Goal: Task Accomplishment & Management: Use online tool/utility

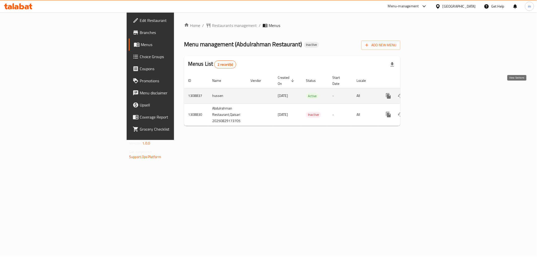
click at [427, 94] on icon "enhanced table" at bounding box center [425, 96] width 5 height 5
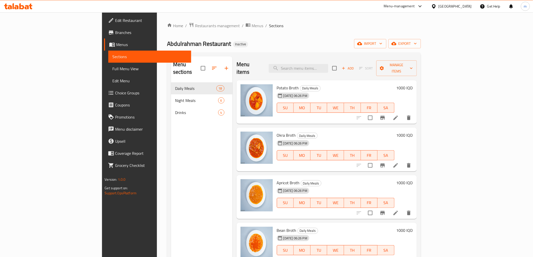
click at [112, 70] on span "Full Menu View" at bounding box center [149, 69] width 75 height 6
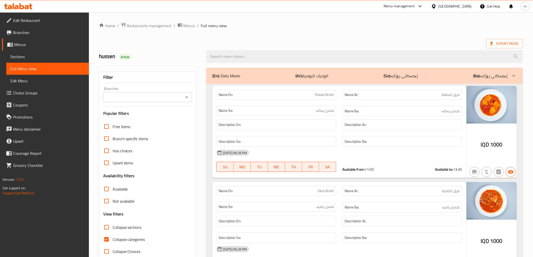
click at [42, 55] on span "Sections" at bounding box center [47, 57] width 75 height 6
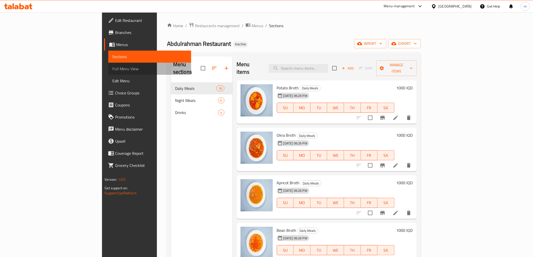
click at [112, 69] on span "Full Menu View" at bounding box center [149, 69] width 75 height 6
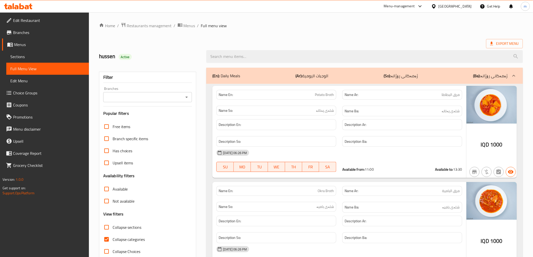
click at [190, 98] on icon "Open" at bounding box center [187, 97] width 6 height 6
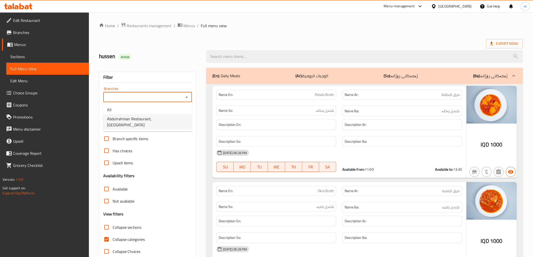
click at [166, 118] on li "Abdulrahman Restaurant, [GEOGRAPHIC_DATA]" at bounding box center [147, 121] width 89 height 15
type input "Abdulrahman Restaurant, [GEOGRAPHIC_DATA]"
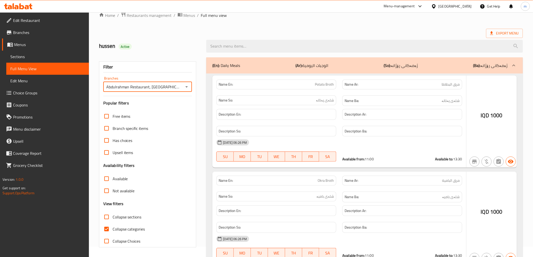
scroll to position [11, 0]
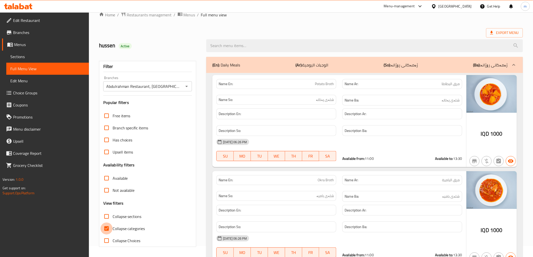
click at [112, 228] on input "Collapse categories" at bounding box center [107, 229] width 12 height 12
checkbox input "false"
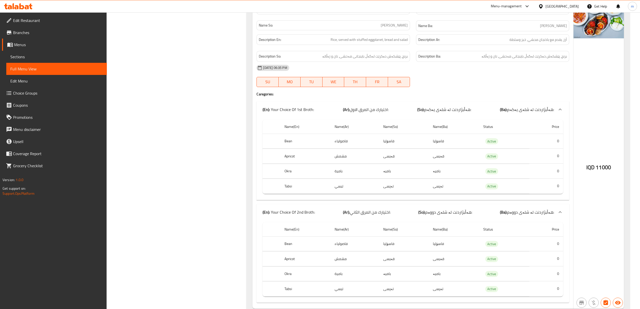
scroll to position [1390, 0]
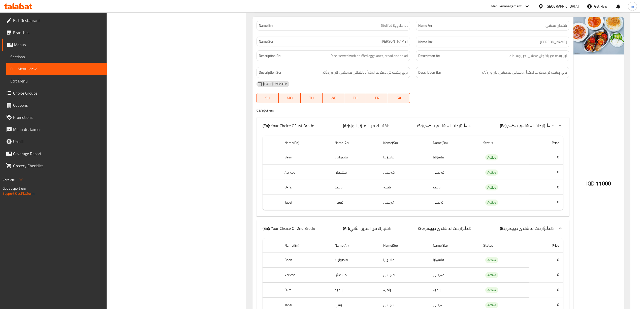
click at [397, 28] on span "Stuffed Eggplanet" at bounding box center [394, 25] width 27 height 5
copy span "Stuffed Eggplanet"
click at [35, 57] on span "Sections" at bounding box center [56, 57] width 92 height 6
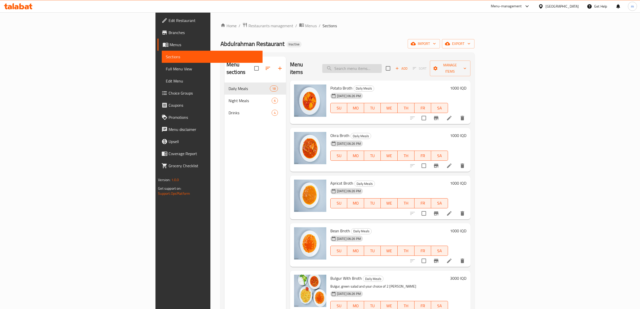
click at [382, 66] on input "search" at bounding box center [351, 68] width 59 height 9
paste input "Stuffed Eggplanet"
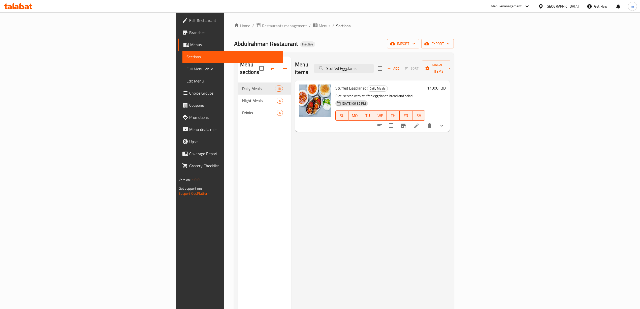
type input "Stuffed Eggplanet"
click at [424, 121] on li at bounding box center [416, 125] width 14 height 9
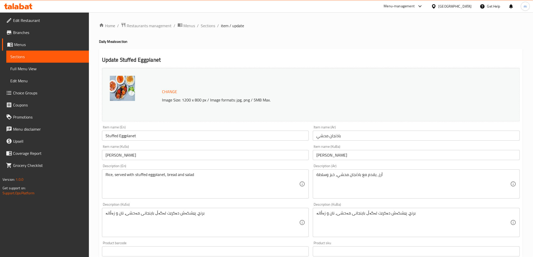
click at [24, 68] on span "Full Menu View" at bounding box center [47, 69] width 75 height 6
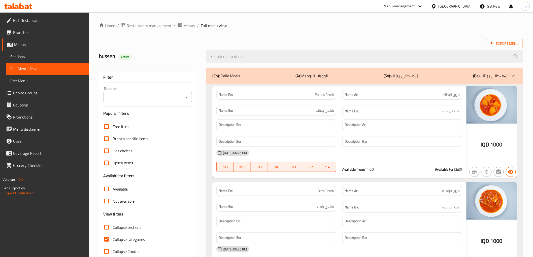
drag, startPoint x: 185, startPoint y: 99, endPoint x: 181, endPoint y: 102, distance: 4.9
click at [184, 99] on icon "Open" at bounding box center [187, 97] width 6 height 6
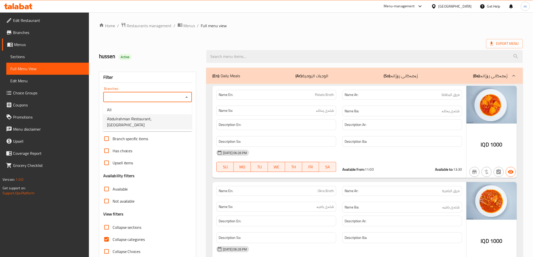
click at [159, 118] on span "Abdulrahman Restaurant, [GEOGRAPHIC_DATA]" at bounding box center [147, 122] width 81 height 12
type input "Abdulrahman Restaurant, [GEOGRAPHIC_DATA]"
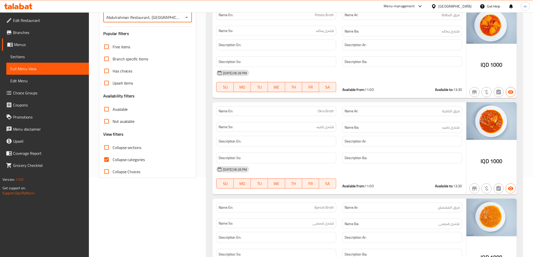
scroll to position [140, 0]
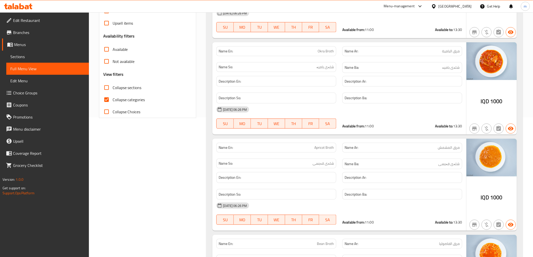
click at [113, 97] on span "Collapse categories" at bounding box center [129, 100] width 33 height 6
click at [113, 97] on input "Collapse categories" at bounding box center [107, 100] width 12 height 12
checkbox input "false"
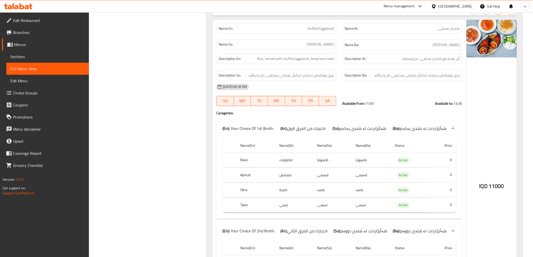
scroll to position [1353, 0]
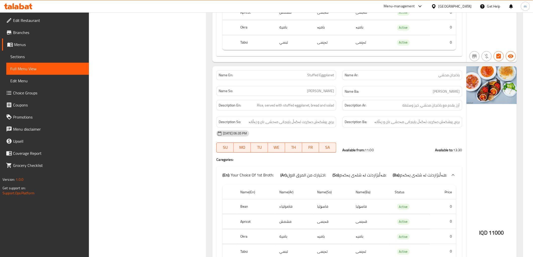
click at [330, 73] on span "Stuffed Eggplanet" at bounding box center [320, 75] width 27 height 5
copy span "Stuffed Eggplanet"
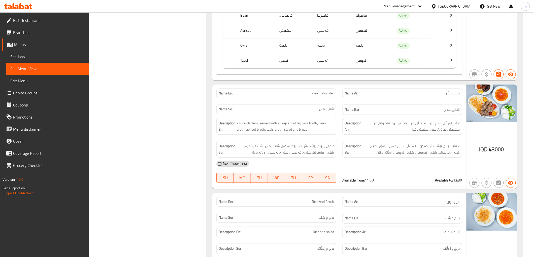
scroll to position [2800, 0]
click at [324, 91] on span "Sheep Shoulder" at bounding box center [322, 93] width 23 height 5
copy span "Sheep Shoulder"
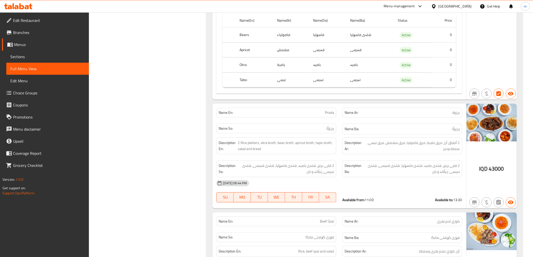
scroll to position [3220, 0]
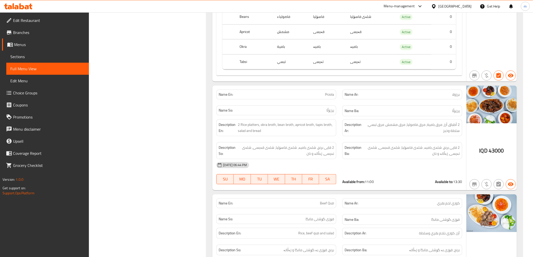
click at [326, 92] on span "Przola" at bounding box center [329, 94] width 9 height 5
copy span "Przola"
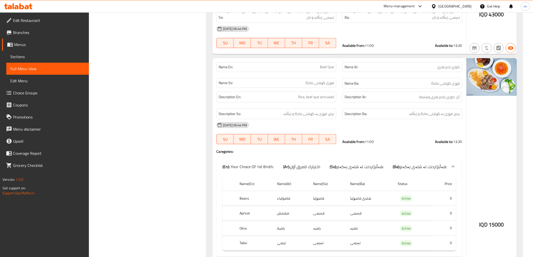
scroll to position [3360, 0]
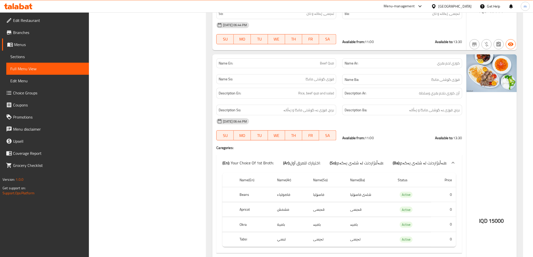
click at [326, 61] on span "Beef Quzi" at bounding box center [327, 63] width 14 height 5
copy span "Beef Quzi"
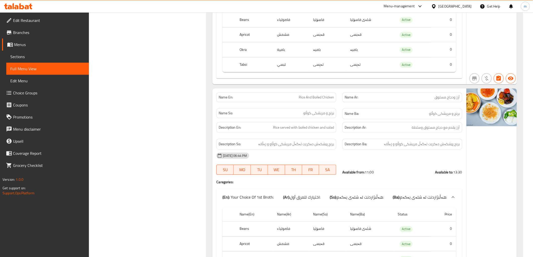
scroll to position [3687, 0]
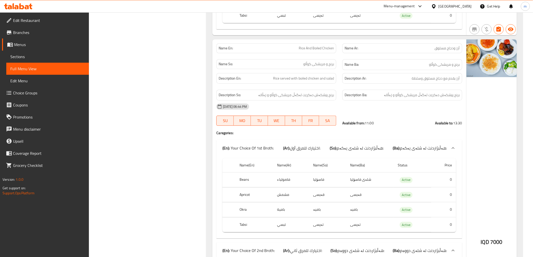
click at [326, 46] on span "Rice And Boiled Chicken" at bounding box center [316, 48] width 35 height 5
copy span "Rice And Boiled Chicken"
click at [314, 46] on span "Rice And Boiled Chicken" at bounding box center [316, 48] width 35 height 5
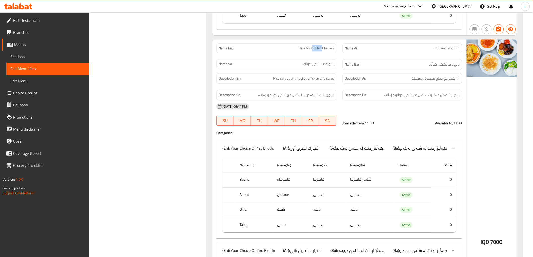
click at [314, 46] on span "Rice And Boiled Chicken" at bounding box center [316, 48] width 35 height 5
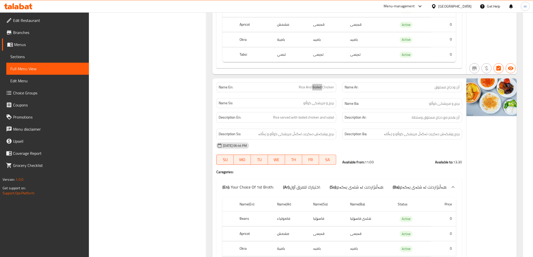
scroll to position [3640, 0]
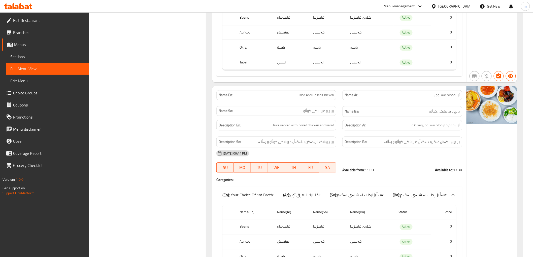
click at [298, 92] on p "Name En: Rice And Boiled Chicken" at bounding box center [276, 94] width 115 height 5
drag, startPoint x: 296, startPoint y: 80, endPoint x: 312, endPoint y: 83, distance: 16.4
click at [312, 92] on p "Name En: Rice And Boiled Chicken" at bounding box center [276, 94] width 115 height 5
copy span "Rice And"
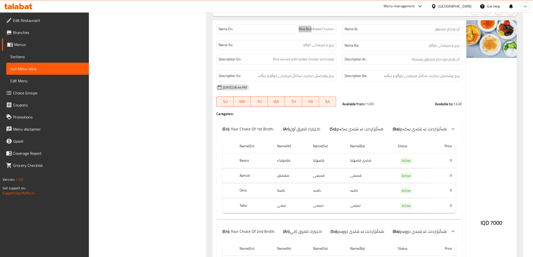
scroll to position [3687, 0]
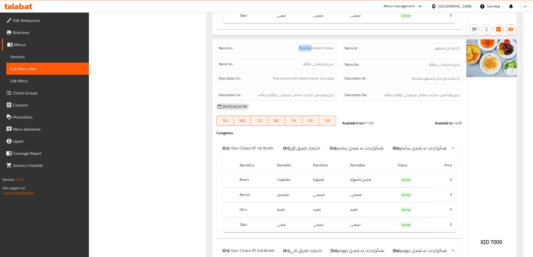
click at [390, 140] on div "(En): Your Choice Of 1st Broth: (Ar): اختيارك للمرق أول: (So): هەڵبژاردنت لە شل…" at bounding box center [339, 148] width 246 height 16
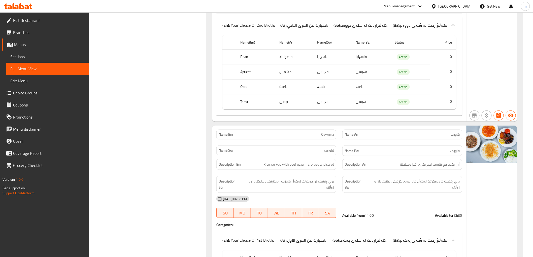
scroll to position [933, 0]
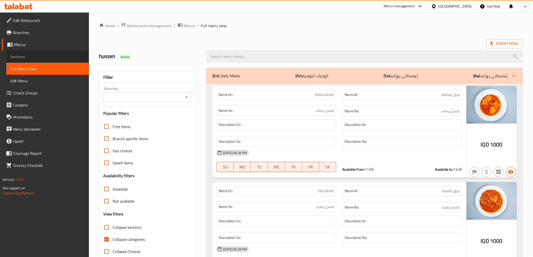
click at [24, 54] on span "Sections" at bounding box center [47, 57] width 75 height 6
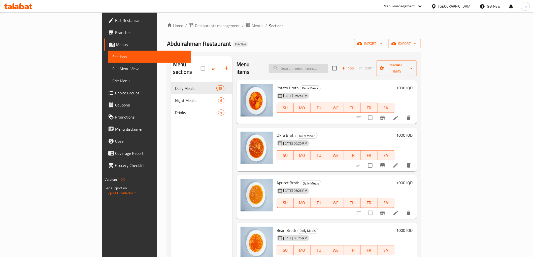
click at [328, 65] on input "search" at bounding box center [298, 68] width 59 height 9
paste input "Stuffed Eggplanet"
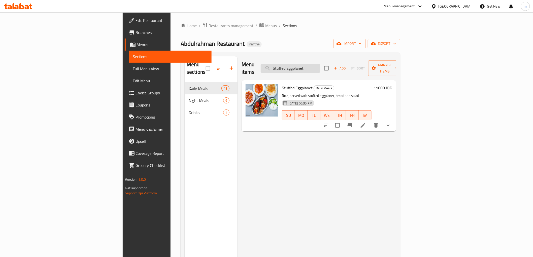
click at [320, 64] on input "Stuffed Eggplanet" at bounding box center [290, 68] width 59 height 9
paste input "heep shoulder"
click at [320, 64] on input "Stuffed Eggplanet" at bounding box center [290, 68] width 59 height 9
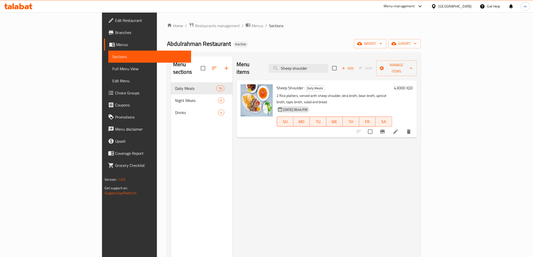
type input "Sheep shoulder"
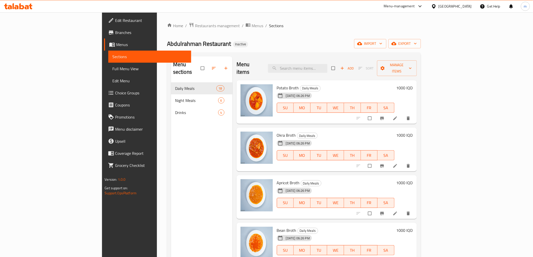
click at [322, 72] on div "Menu items Add Sort Manage items" at bounding box center [327, 68] width 180 height 24
click at [322, 66] on input "search" at bounding box center [297, 68] width 59 height 9
paste input "Sheep Shoulder"
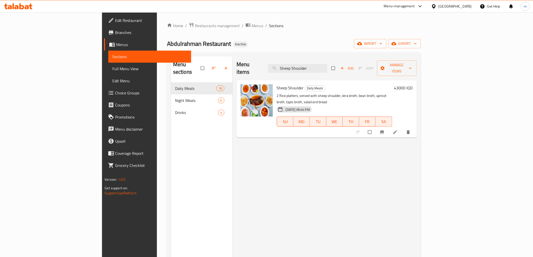
type input "Sheep Shoulder"
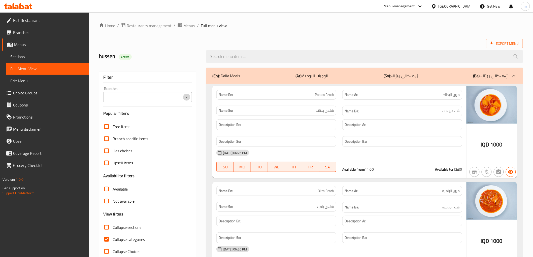
click at [186, 99] on icon "Open" at bounding box center [187, 97] width 6 height 6
click at [147, 127] on div "Free items" at bounding box center [147, 127] width 89 height 12
click at [184, 97] on icon "Open" at bounding box center [187, 97] width 6 height 6
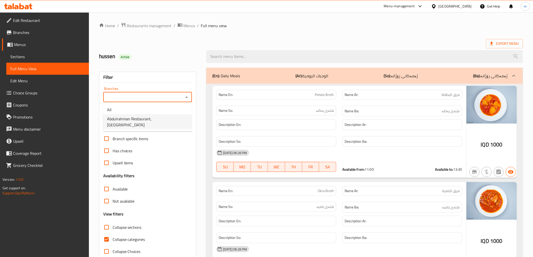
click at [160, 116] on span "Abdulrahman Restaurant, [GEOGRAPHIC_DATA]" at bounding box center [147, 122] width 81 height 12
type input "Abdulrahman Restaurant, [GEOGRAPHIC_DATA]"
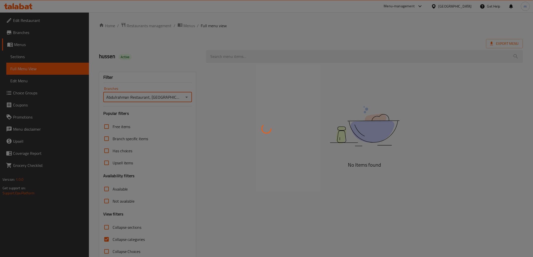
scroll to position [11, 0]
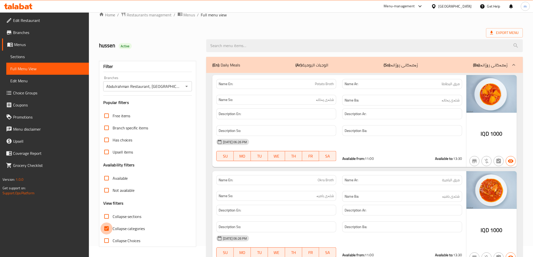
click at [109, 228] on input "Collapse categories" at bounding box center [107, 229] width 12 height 12
checkbox input "false"
click at [113, 218] on span "Collapse sections" at bounding box center [127, 217] width 29 height 6
click at [113, 218] on input "Collapse sections" at bounding box center [107, 217] width 12 height 12
checkbox input "true"
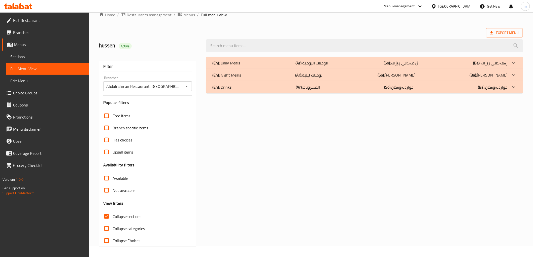
click at [293, 61] on div "(En): Daily Meals (Ar): الوجبات اليومية (So): ژەمەکانی رۆژانە (Ba): ژەمەکانی رۆ…" at bounding box center [359, 63] width 295 height 6
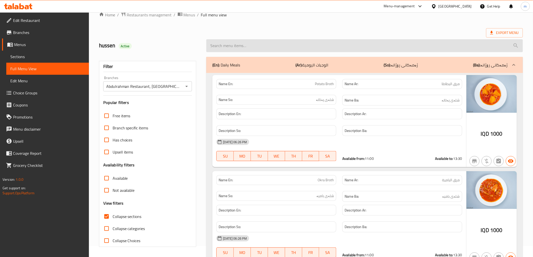
click at [287, 47] on input "search" at bounding box center [364, 45] width 316 height 13
paste input "Sheep shoulder"
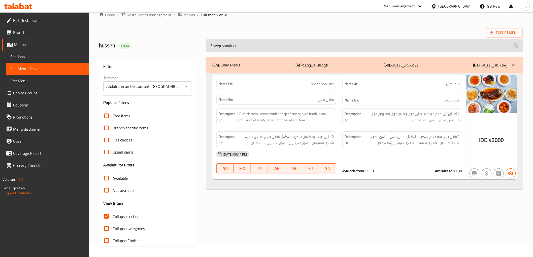
click at [272, 40] on input "Sheep shoulder" at bounding box center [364, 45] width 316 height 13
paste input "Rice and Broth"
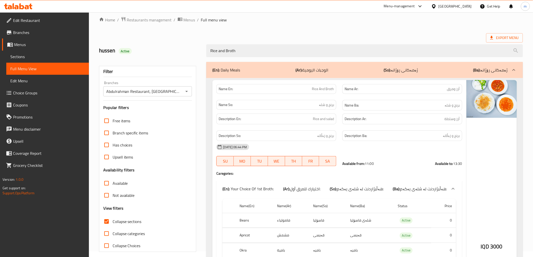
scroll to position [0, 0]
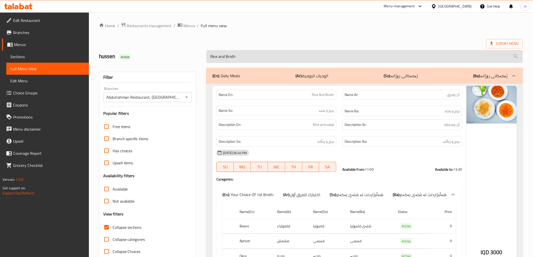
click at [288, 57] on input "Rice and Broth" at bounding box center [364, 56] width 316 height 13
paste input "Przola"
click at [288, 57] on input "Rice and BrothPrzola" at bounding box center [364, 56] width 316 height 13
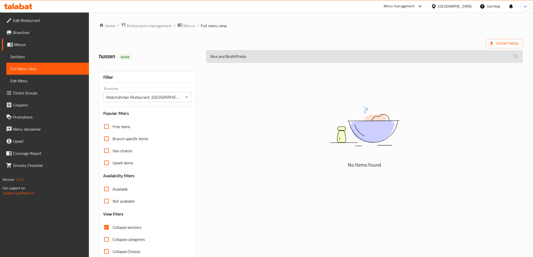
click at [288, 57] on input "Rice and BrothPrzola" at bounding box center [364, 56] width 316 height 13
paste input "search"
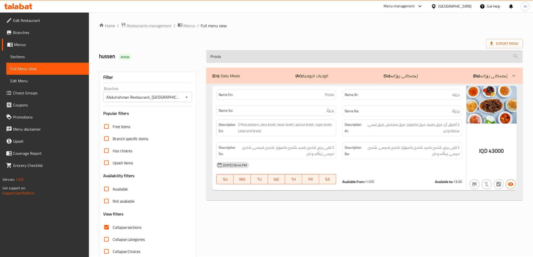
click at [295, 53] on input "Przola" at bounding box center [364, 56] width 316 height 13
paste input "Rice and Broth"
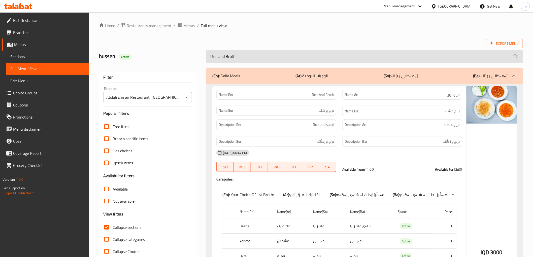
click at [330, 51] on input "Rice and Broth" at bounding box center [364, 56] width 316 height 13
paste input "Beef Quzi"
click at [330, 51] on input "Rice and Broth" at bounding box center [364, 56] width 316 height 13
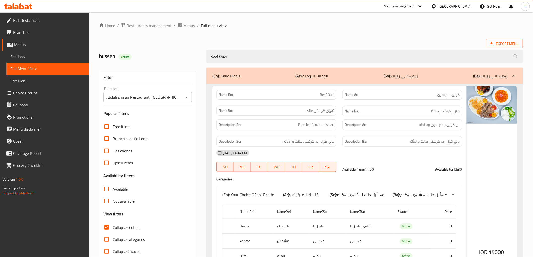
scroll to position [47, 0]
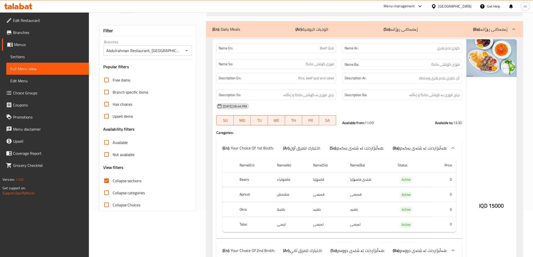
click at [330, 52] on div "Name En: Beef Quzi" at bounding box center [276, 48] width 120 height 10
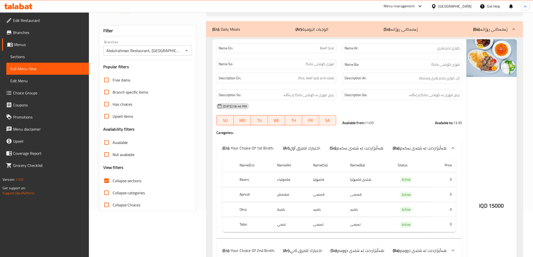
click at [505, 111] on div "IQD 15000" at bounding box center [492, 193] width 50 height 308
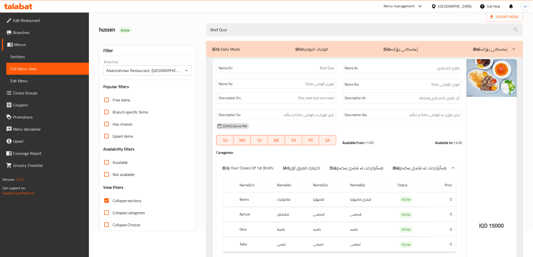
scroll to position [0, 0]
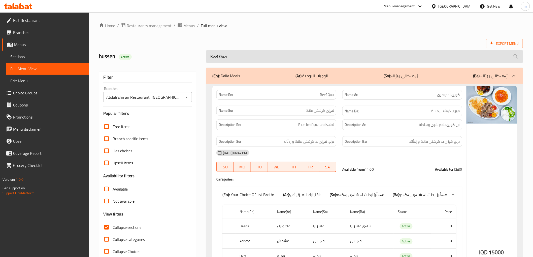
click at [285, 61] on input "Beef Quzi" at bounding box center [364, 56] width 316 height 13
paste input "Rice and chciken Boiled"
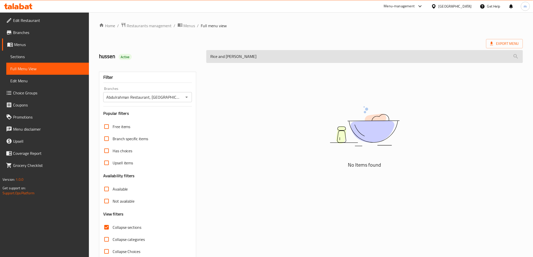
click at [237, 57] on input "Rice and [PERSON_NAME]" at bounding box center [364, 56] width 316 height 13
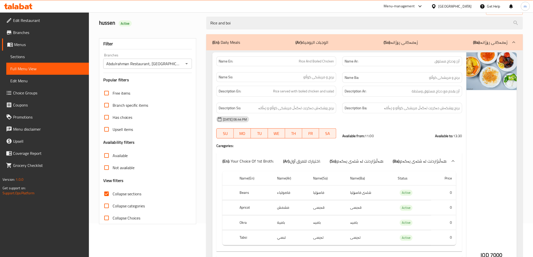
scroll to position [47, 0]
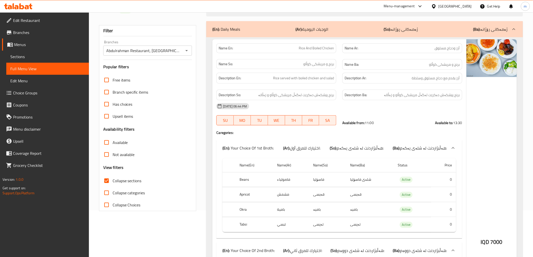
type input "Rice and boi"
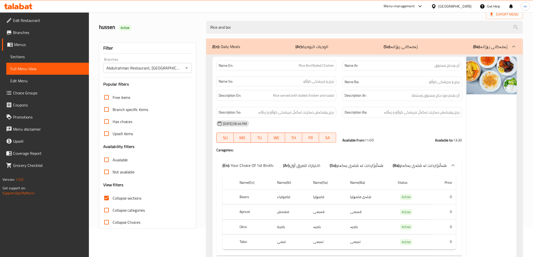
scroll to position [0, 0]
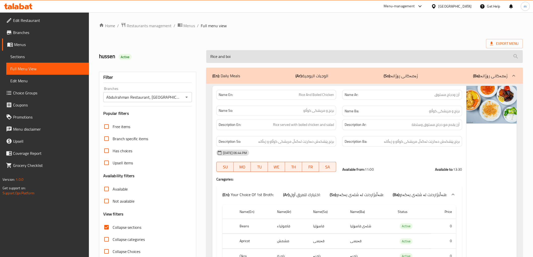
click at [287, 57] on input "Rice and boi" at bounding box center [364, 56] width 316 height 13
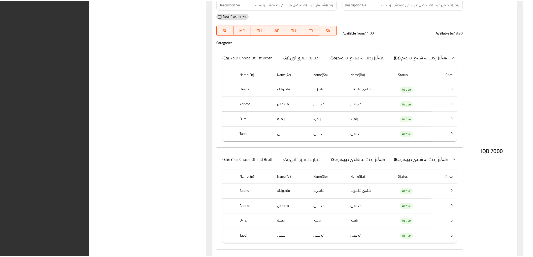
scroll to position [4653, 0]
